Goal: Entertainment & Leisure: Browse casually

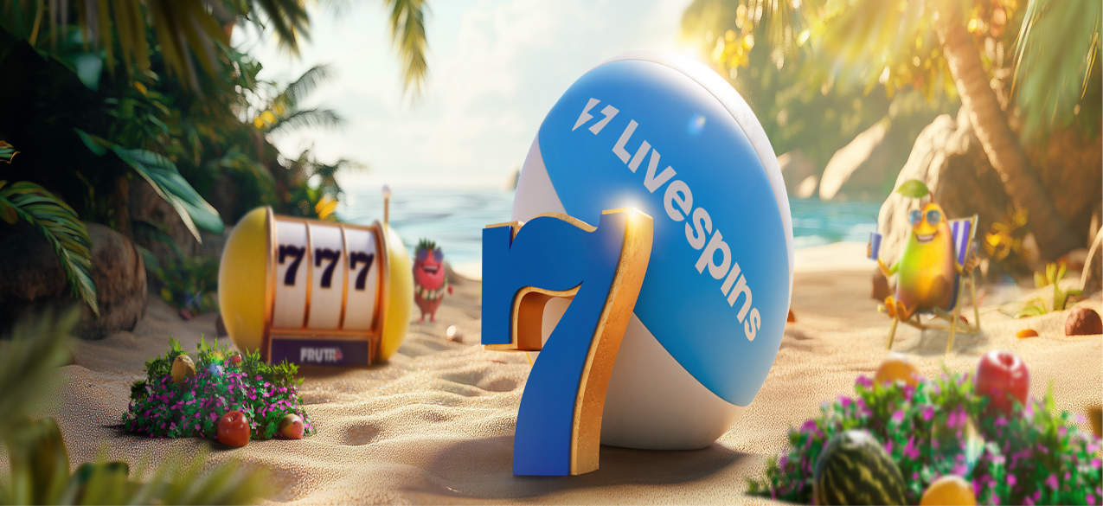
click at [87, 132] on link "Tarjoukset" at bounding box center [71, 124] width 58 height 15
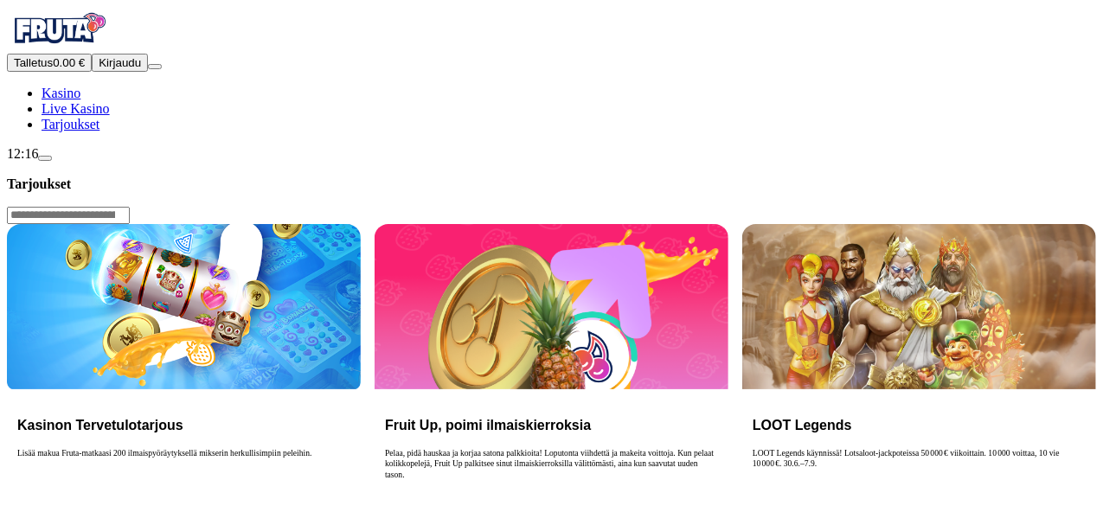
click at [83, 132] on span "Tarjoukset" at bounding box center [71, 124] width 58 height 15
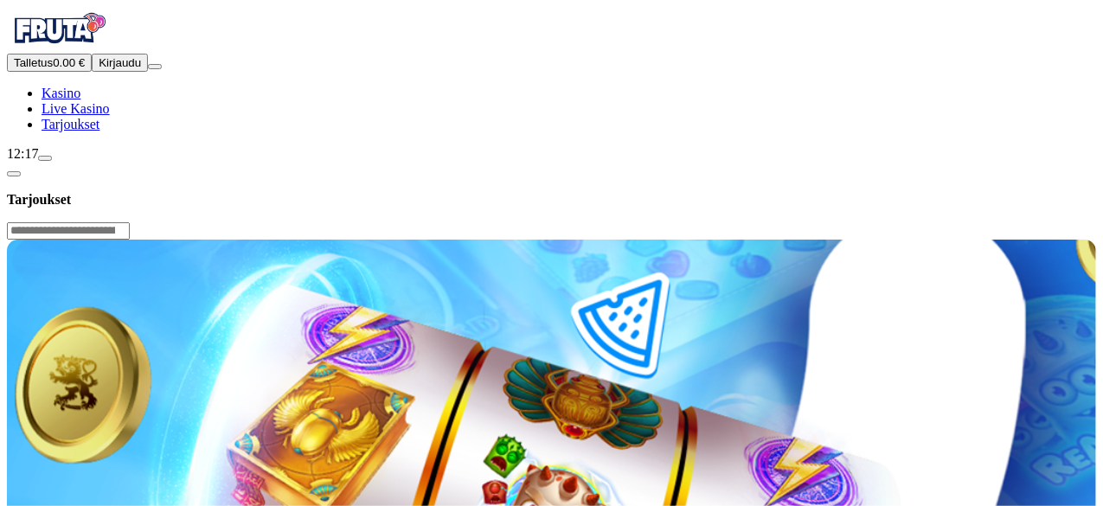
click at [1095, 162] on header "Tarjoukset" at bounding box center [552, 201] width 1090 height 78
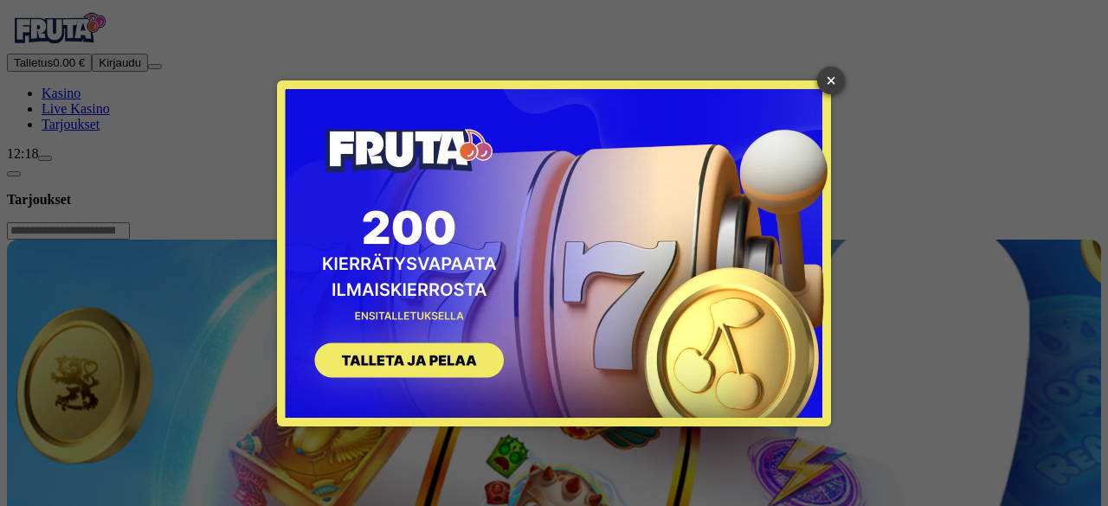
click at [831, 74] on link "×" at bounding box center [831, 81] width 28 height 28
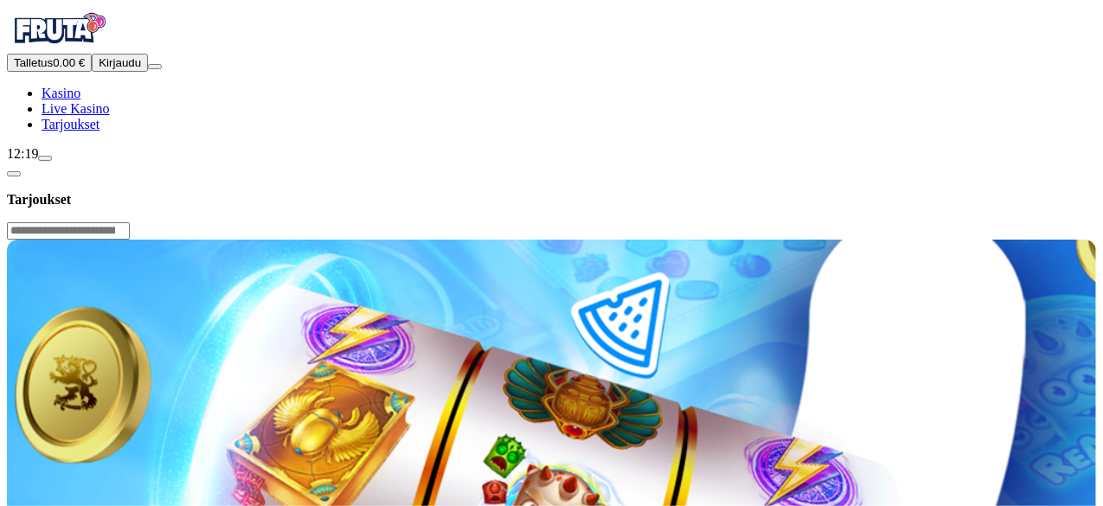
click at [99, 69] on span "Kirjaudu" at bounding box center [120, 62] width 42 height 13
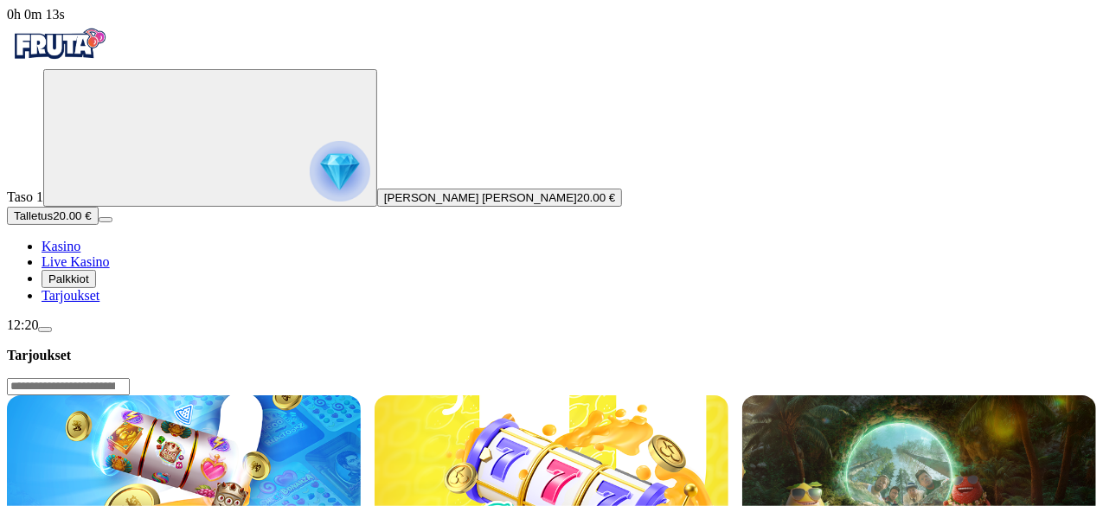
drag, startPoint x: 97, startPoint y: 485, endPoint x: 199, endPoint y: 452, distance: 107.3
click at [97, 333] on div "12:20" at bounding box center [552, 326] width 1090 height 16
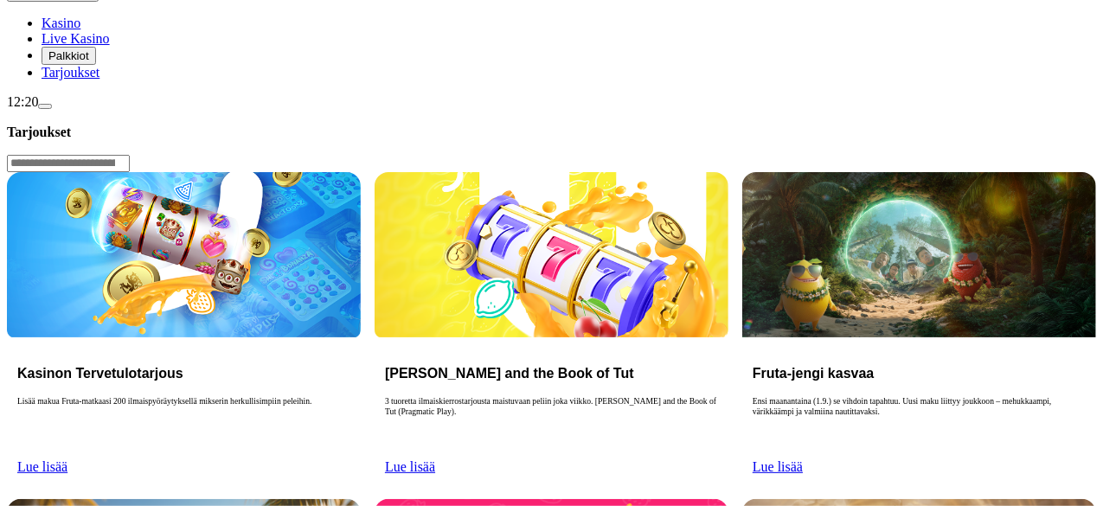
scroll to position [267, 0]
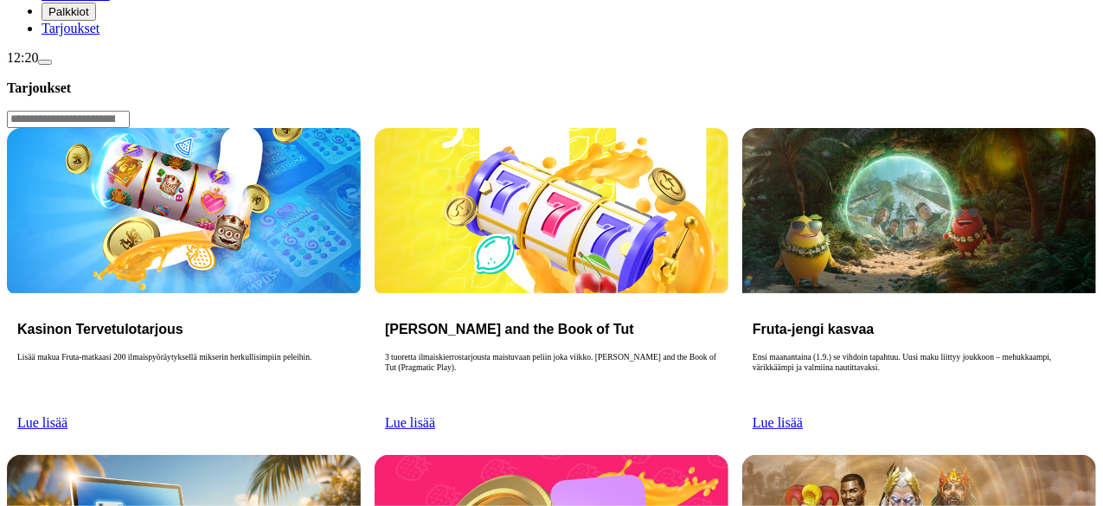
drag, startPoint x: 187, startPoint y: 143, endPoint x: 153, endPoint y: 303, distance: 163.6
click at [45, 62] on span "menu icon" at bounding box center [45, 62] width 0 height 0
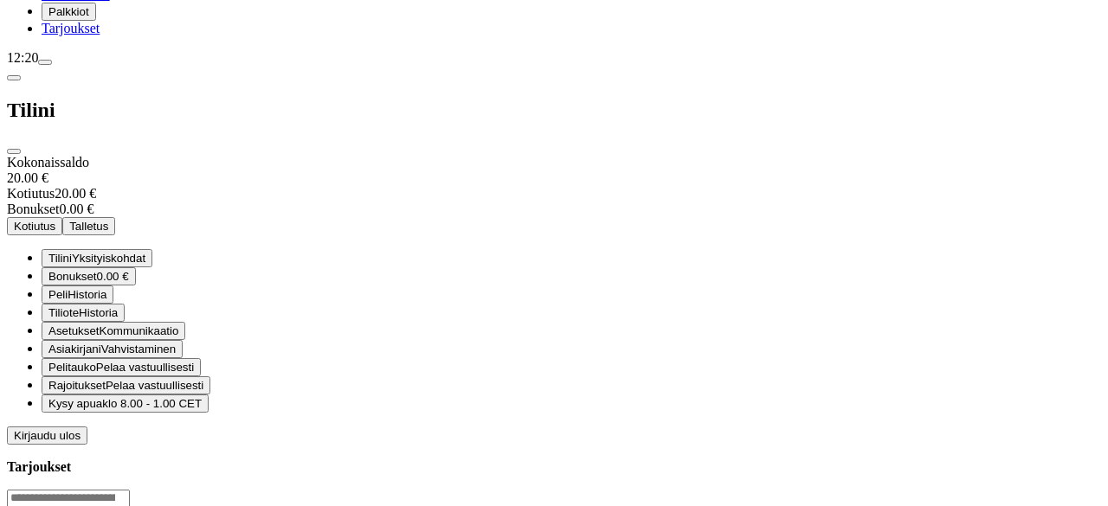
click at [14, 151] on span "close icon" at bounding box center [14, 151] width 0 height 0
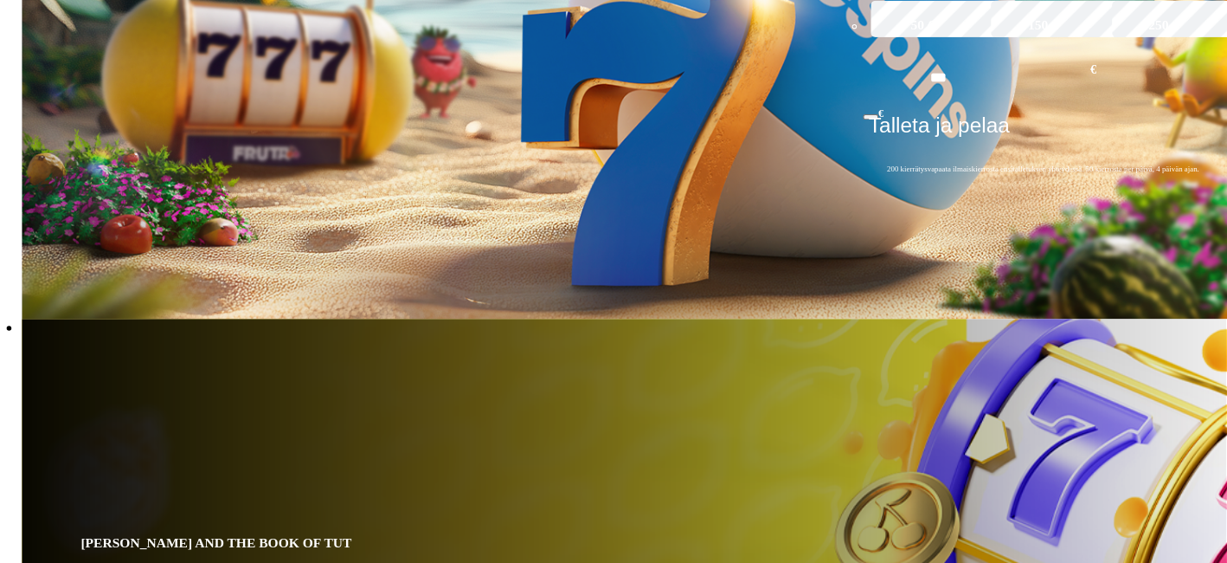
scroll to position [558, 0]
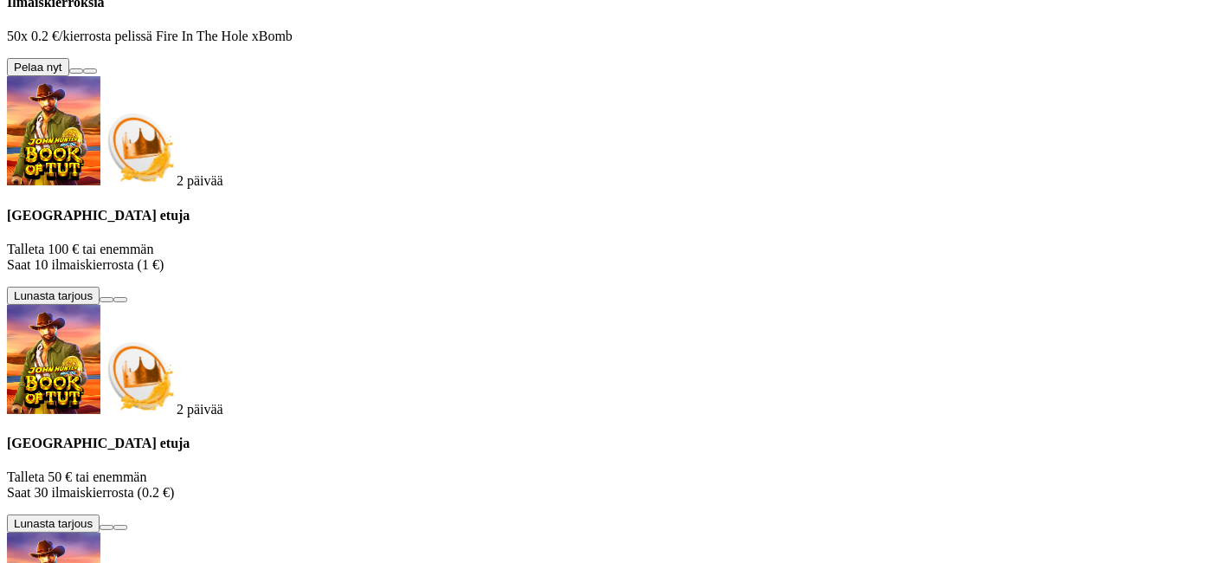
click at [83, 74] on button at bounding box center [76, 70] width 14 height 5
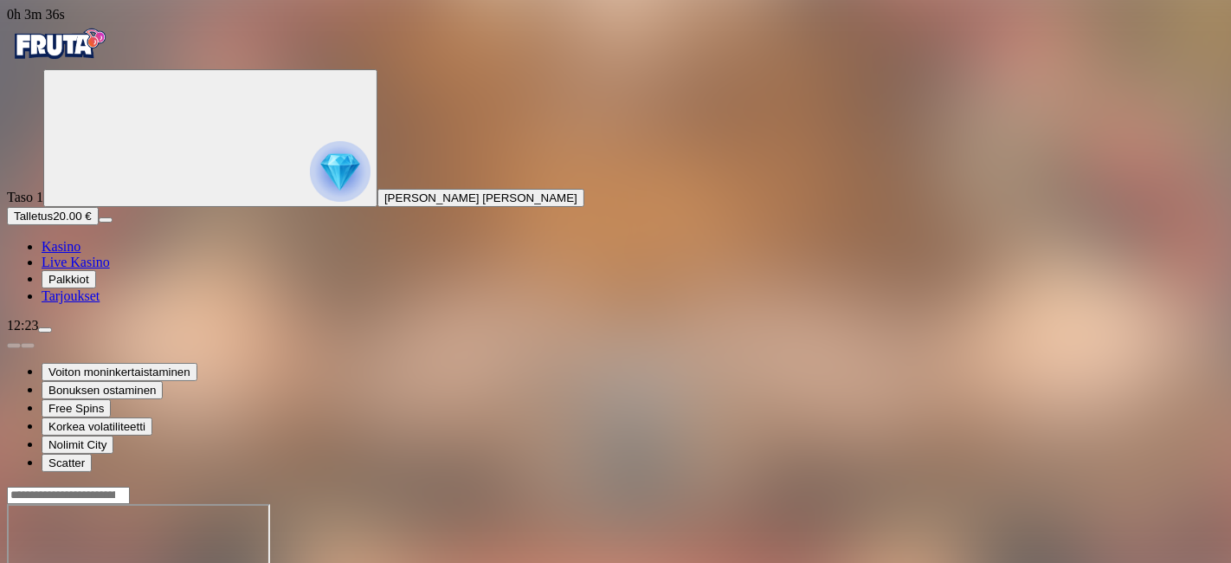
click at [130, 486] on input "Search" at bounding box center [68, 494] width 123 height 17
type input "****"
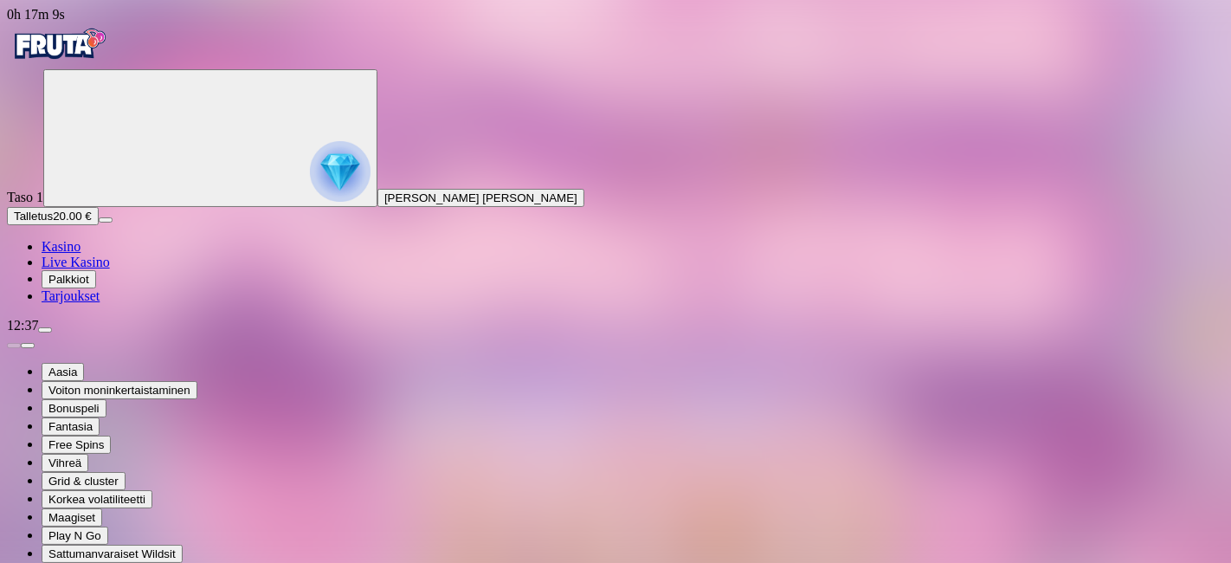
type input "*********"
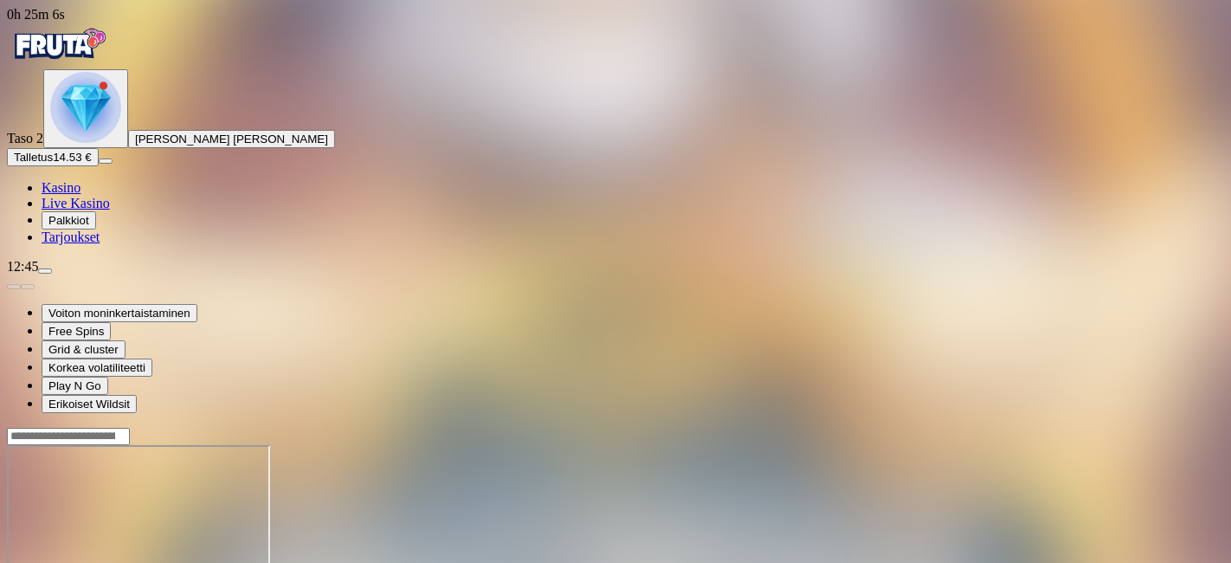
click at [89, 227] on span "Palkkiot" at bounding box center [68, 220] width 41 height 13
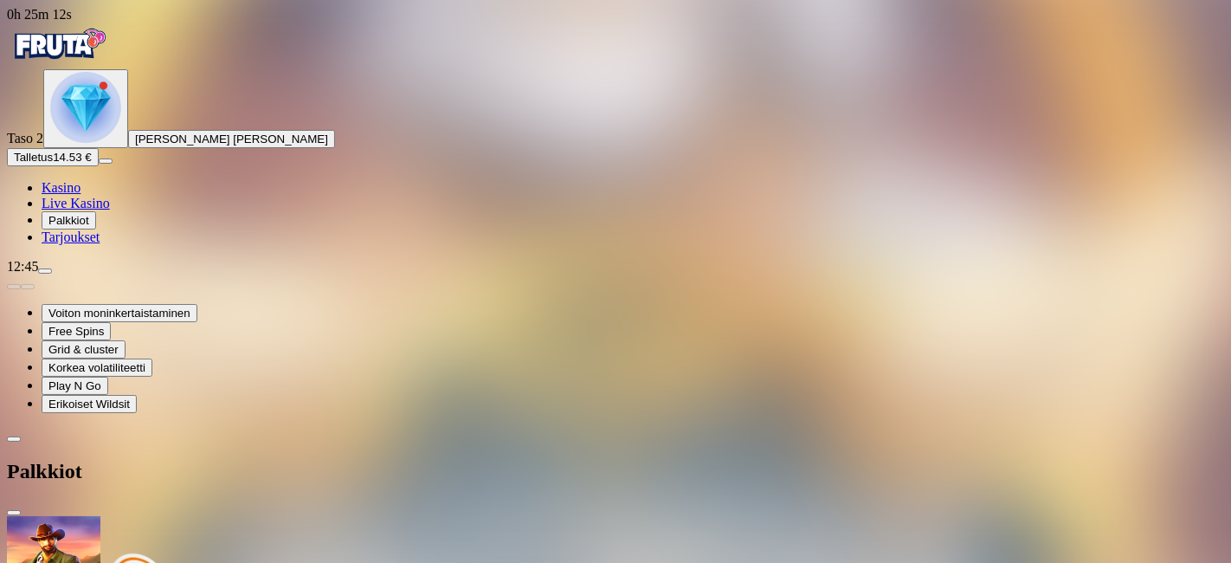
drag, startPoint x: 506, startPoint y: 254, endPoint x: 511, endPoint y: 363, distance: 108.3
click at [188, 245] on div "Taso 2 [PERSON_NAME] [PERSON_NAME] Talletus 14.53 € Kasino Live Kasino Palkkiot…" at bounding box center [615, 157] width 1217 height 176
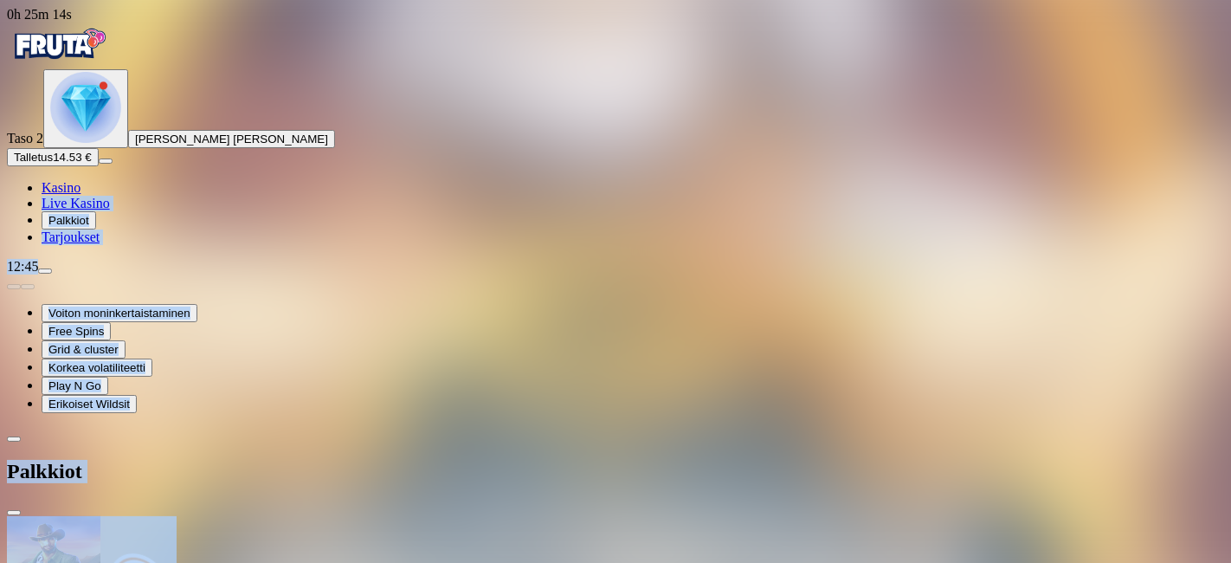
drag, startPoint x: 189, startPoint y: 359, endPoint x: 220, endPoint y: 420, distance: 68.1
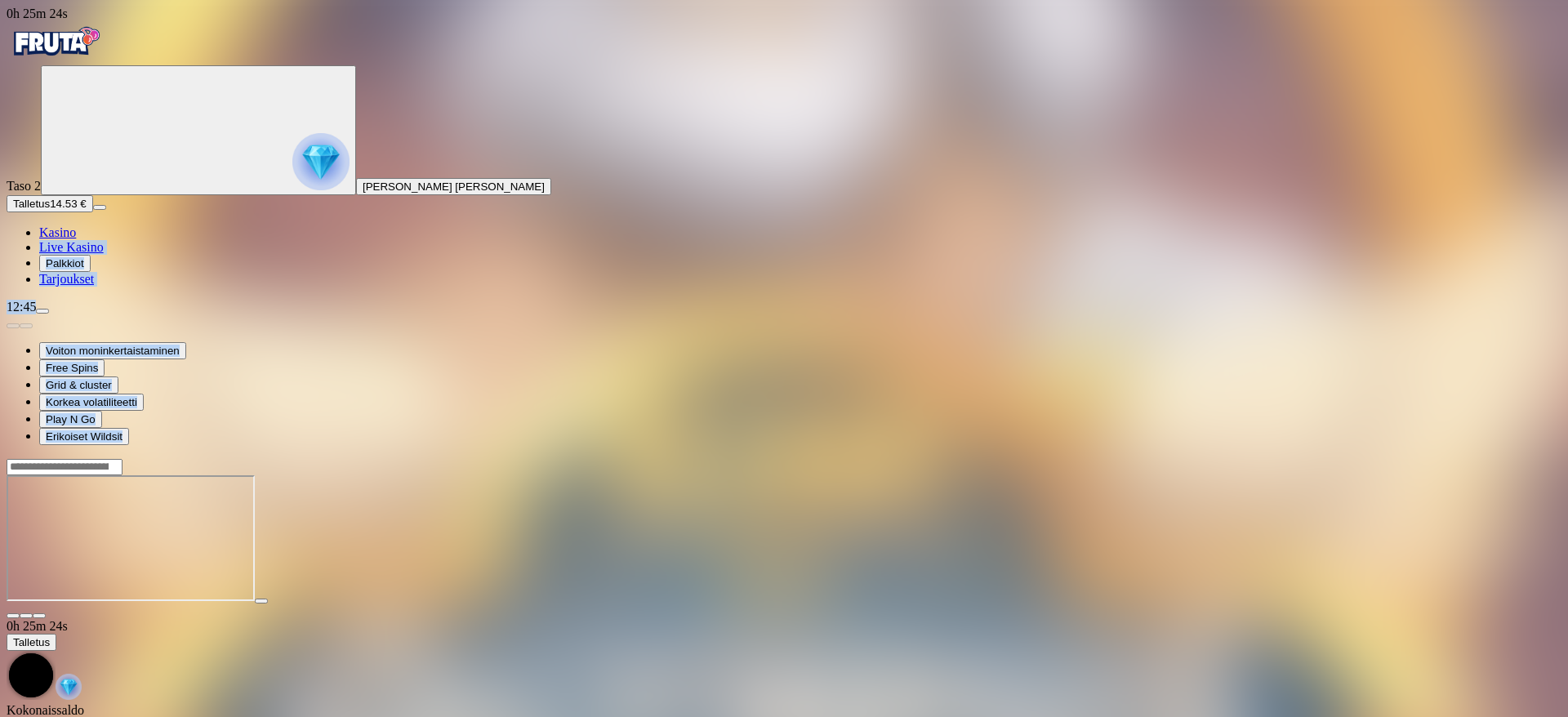
click at [81, 270] on span "Palkkiot" at bounding box center [64, 263] width 39 height 12
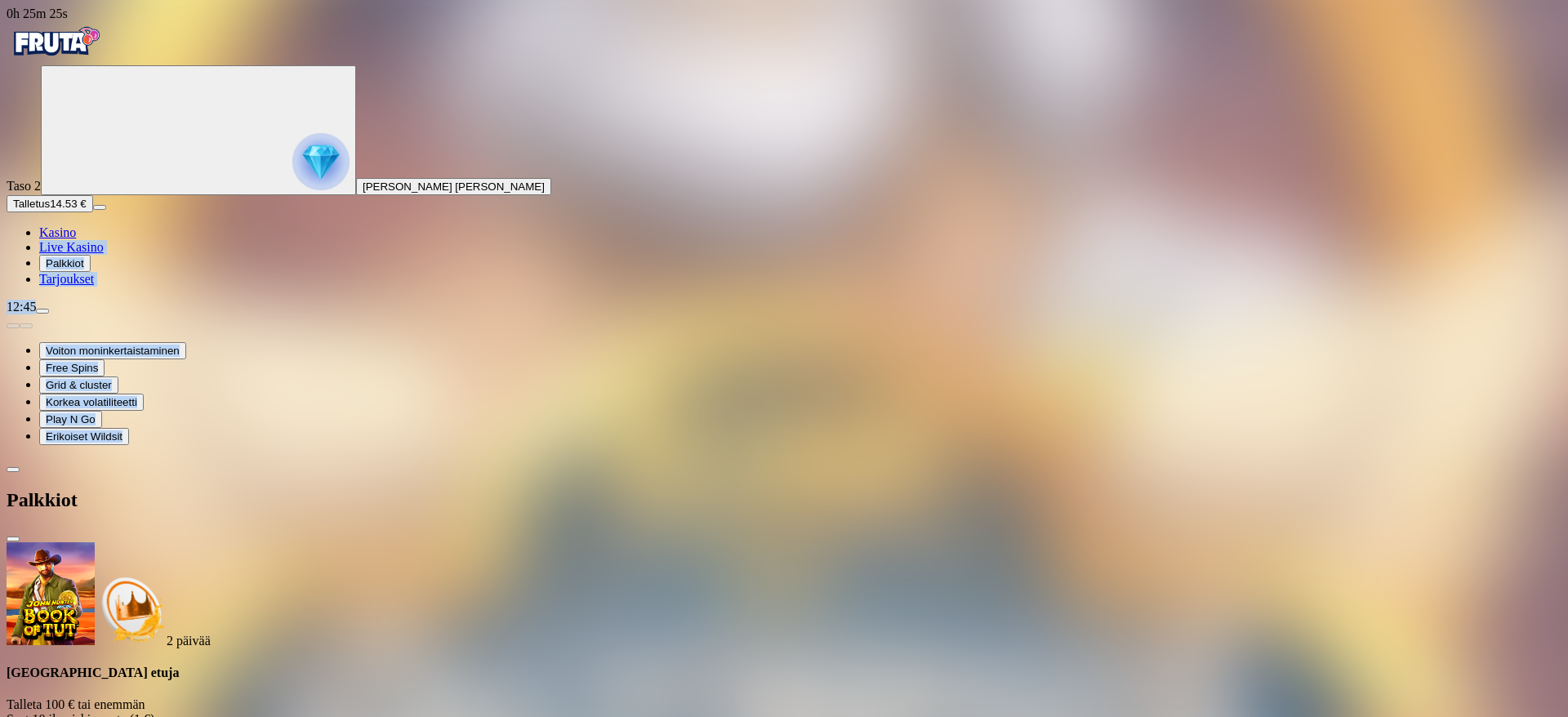
click at [81, 270] on span "Palkkiot" at bounding box center [64, 263] width 39 height 12
